Goal: Navigation & Orientation: Find specific page/section

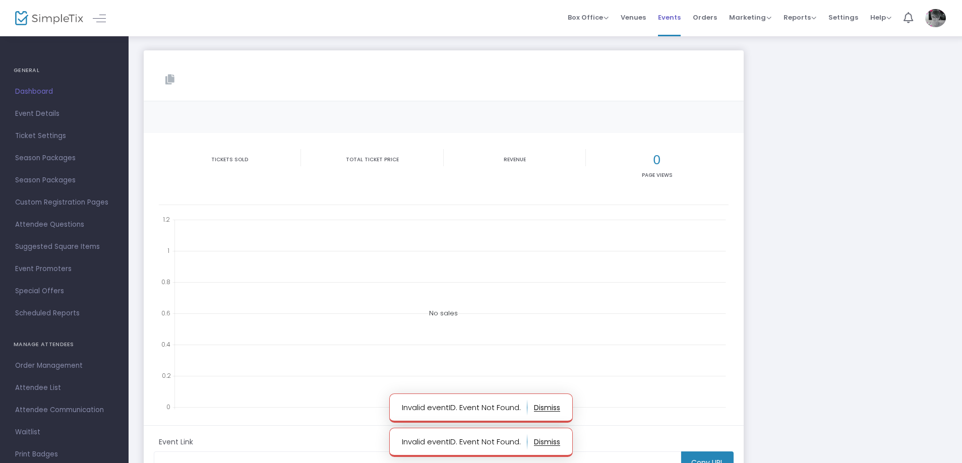
click at [669, 18] on span "Events" at bounding box center [669, 18] width 23 height 26
